Goal: Find specific page/section: Find specific page/section

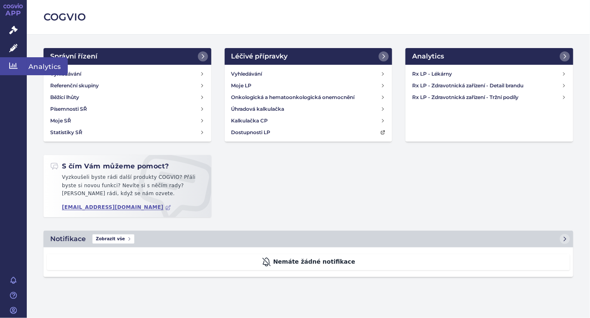
click at [11, 68] on icon at bounding box center [13, 65] width 8 height 8
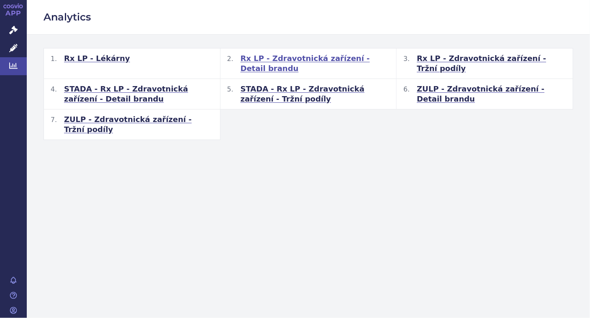
click at [290, 59] on span "Rx LP - Zdravotnická zařízení - Detail brandu" at bounding box center [314, 64] width 149 height 20
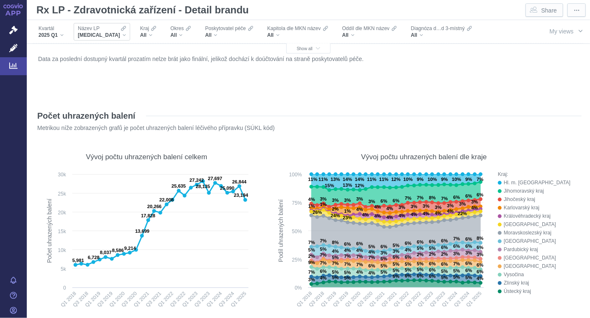
click at [104, 35] on div "XARELTO" at bounding box center [102, 35] width 48 height 7
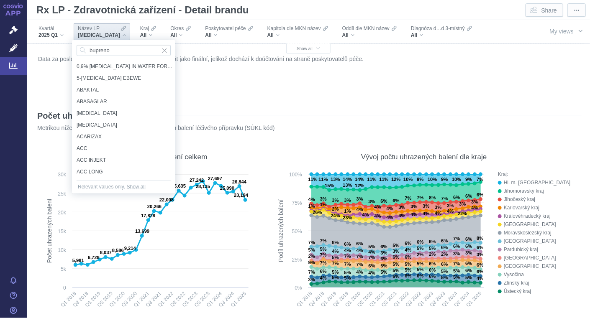
type input "buprenor"
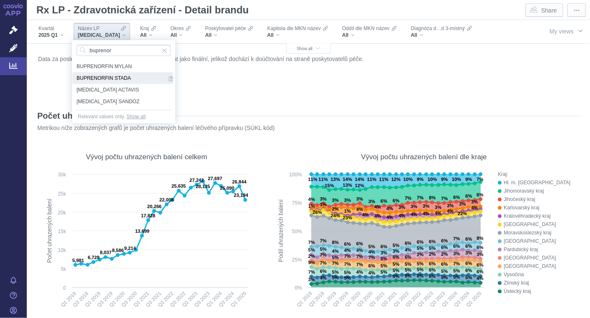
click at [108, 76] on span "BUPRENORFIN STADA" at bounding box center [122, 78] width 90 height 9
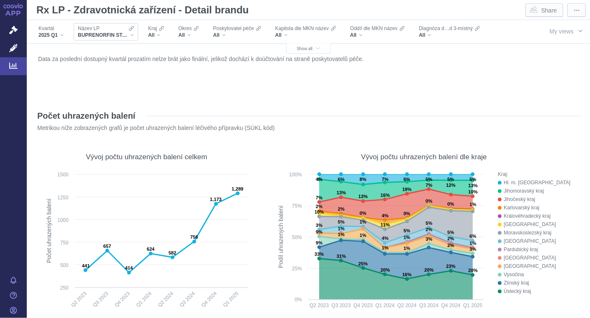
click at [133, 34] on div "BUPRENORFIN STADA" at bounding box center [106, 35] width 56 height 7
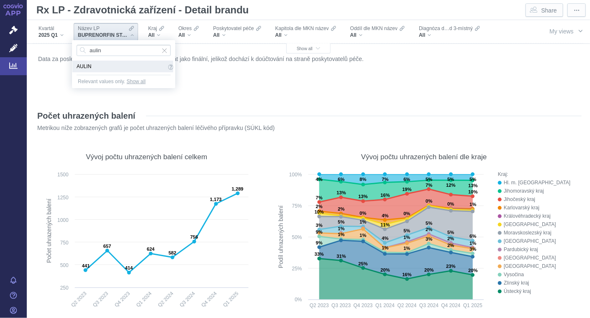
type input "aulin"
click at [82, 67] on span "AULIN" at bounding box center [122, 66] width 90 height 9
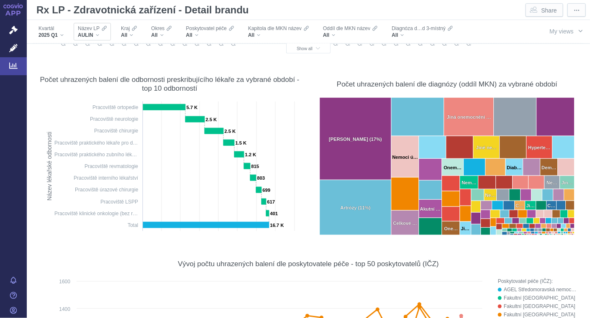
scroll to position [274, 0]
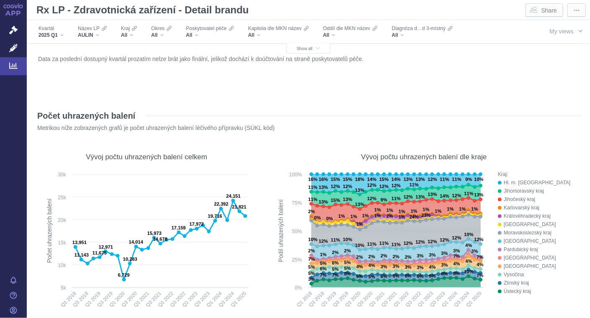
scroll to position [274, 0]
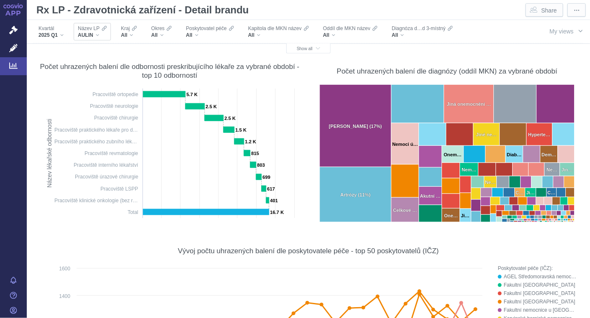
click at [94, 34] on div "AULIN" at bounding box center [92, 35] width 29 height 7
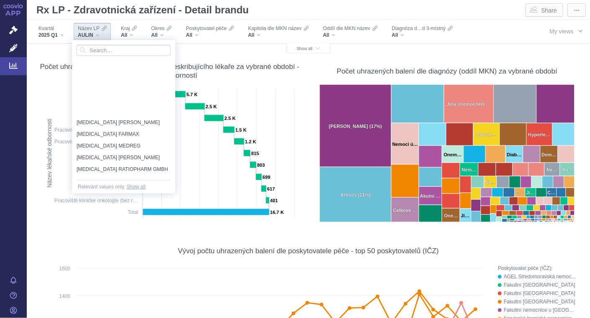
scroll to position [4234, 0]
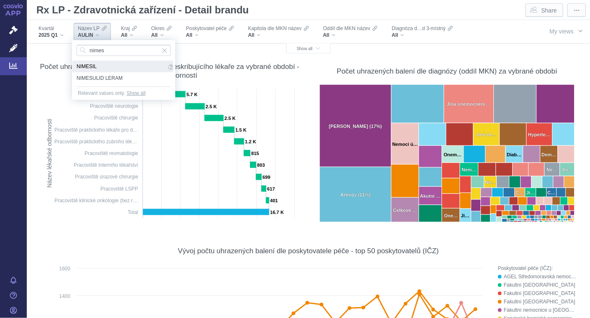
type input "nimes"
click at [93, 69] on span "NIMESIL" at bounding box center [122, 66] width 90 height 9
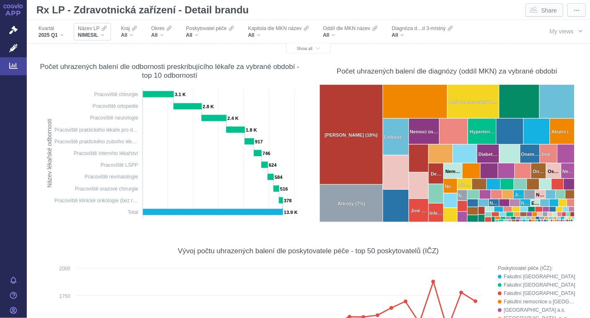
click at [102, 36] on div "NIMESIL" at bounding box center [92, 35] width 29 height 7
